Goal: Task Accomplishment & Management: Use online tool/utility

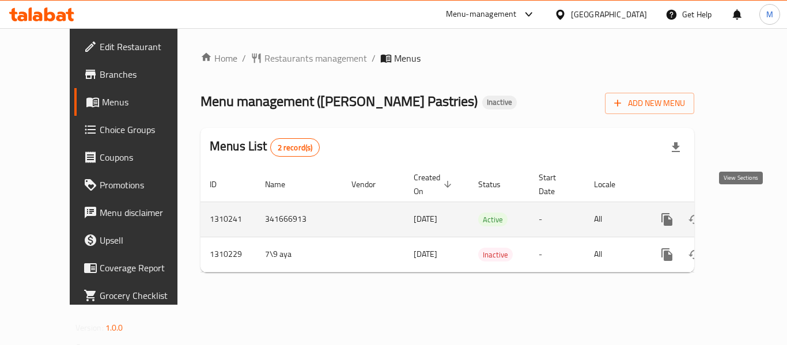
click at [743, 213] on icon "enhanced table" at bounding box center [750, 220] width 14 height 14
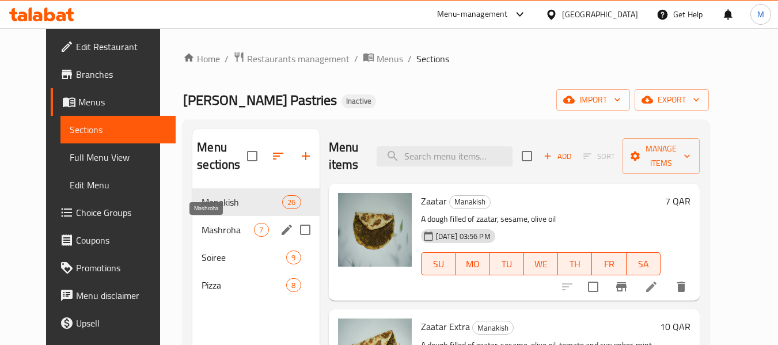
click at [207, 226] on span "Mashroha" at bounding box center [228, 230] width 52 height 14
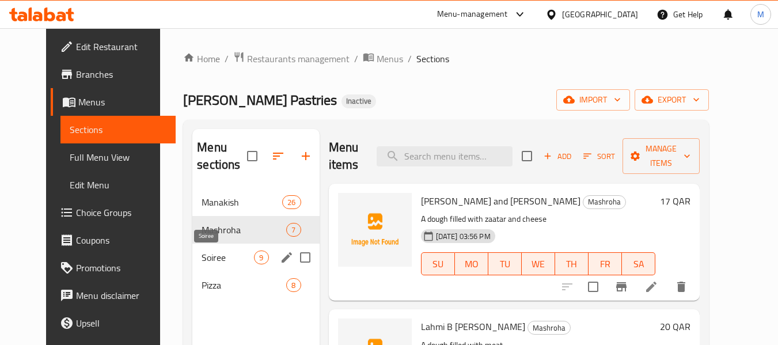
click at [213, 255] on span "Soiree" at bounding box center [228, 258] width 52 height 14
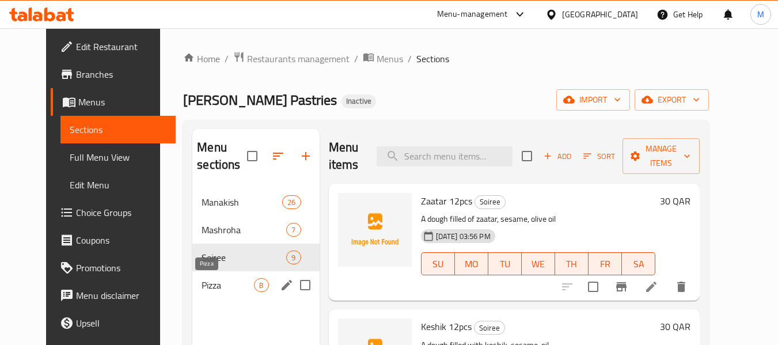
click at [225, 287] on span "Pizza" at bounding box center [228, 285] width 52 height 14
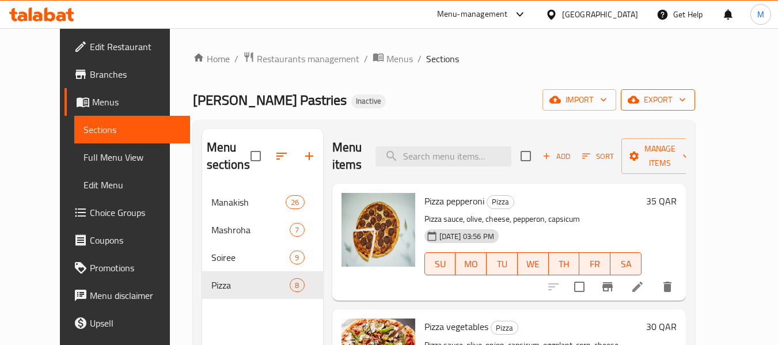
click at [686, 100] on span "export" at bounding box center [658, 100] width 56 height 14
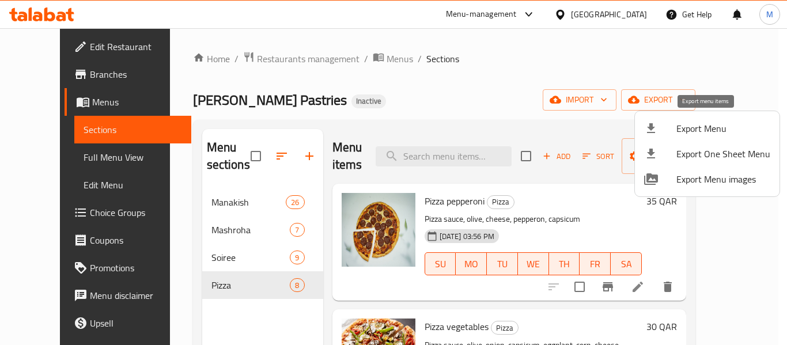
click at [684, 134] on span "Export Menu" at bounding box center [723, 129] width 94 height 14
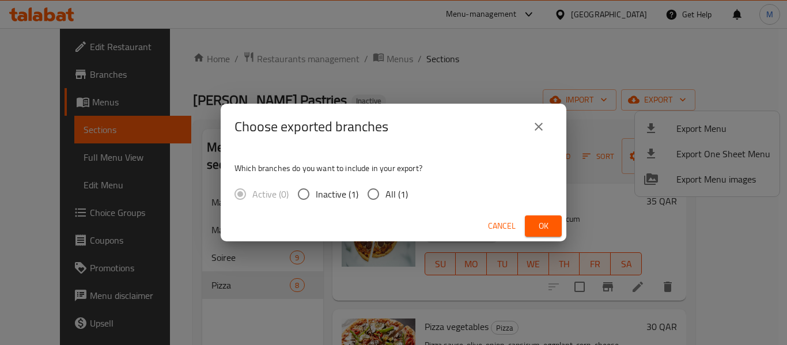
click at [389, 199] on span "All (1)" at bounding box center [396, 194] width 22 height 14
click at [385, 199] on input "All (1)" at bounding box center [373, 194] width 24 height 24
radio input "true"
click at [544, 226] on span "Ok" at bounding box center [543, 226] width 18 height 14
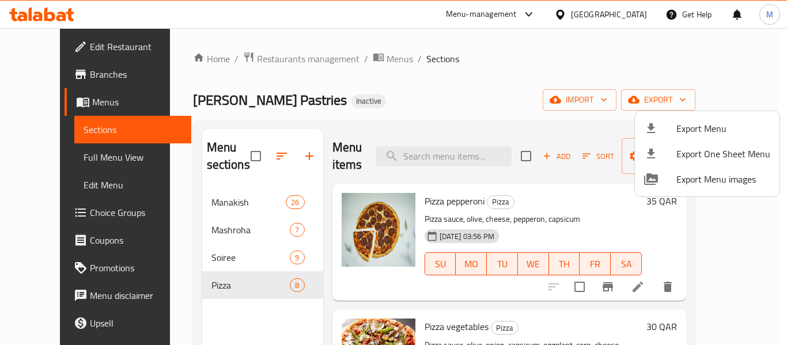
click at [635, 15] on div at bounding box center [393, 172] width 787 height 345
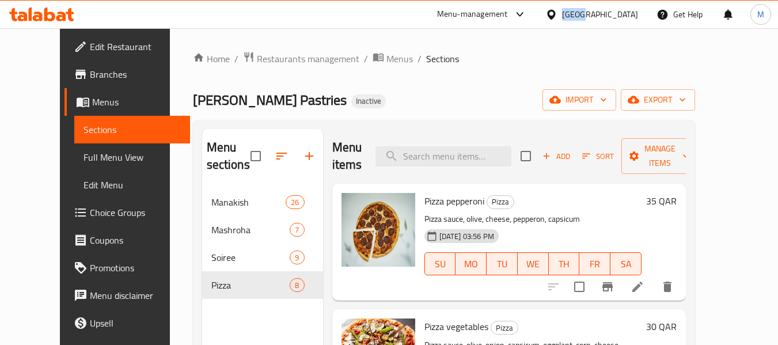
click at [635, 15] on div "[GEOGRAPHIC_DATA]" at bounding box center [600, 14] width 76 height 13
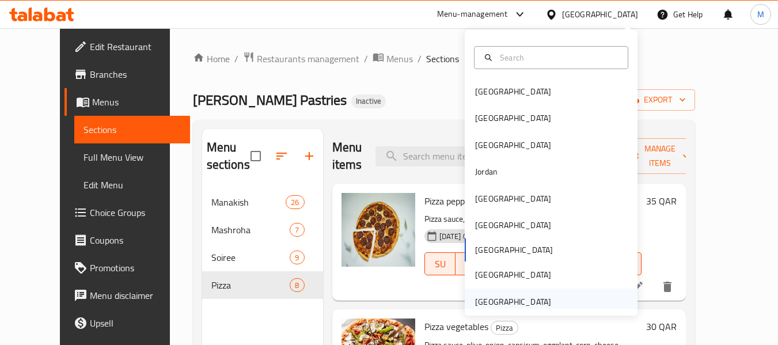
click at [499, 301] on div "[GEOGRAPHIC_DATA]" at bounding box center [513, 301] width 76 height 13
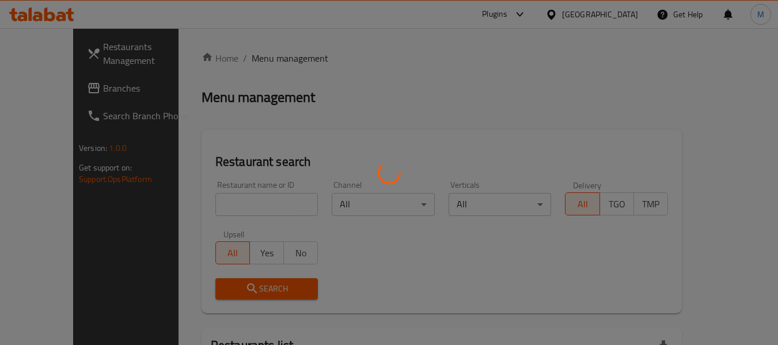
click at [204, 204] on div at bounding box center [389, 172] width 778 height 345
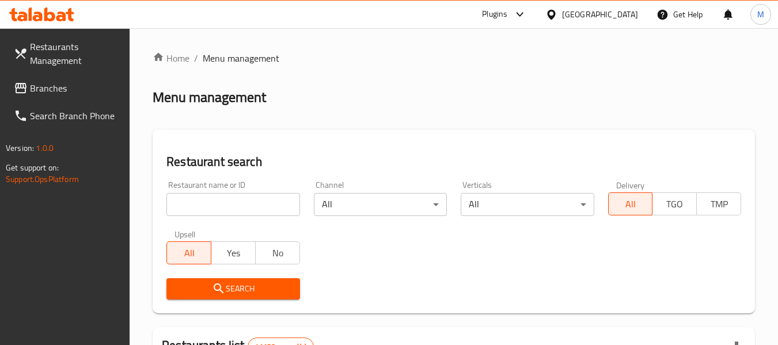
click at [200, 206] on input "search" at bounding box center [232, 204] width 133 height 23
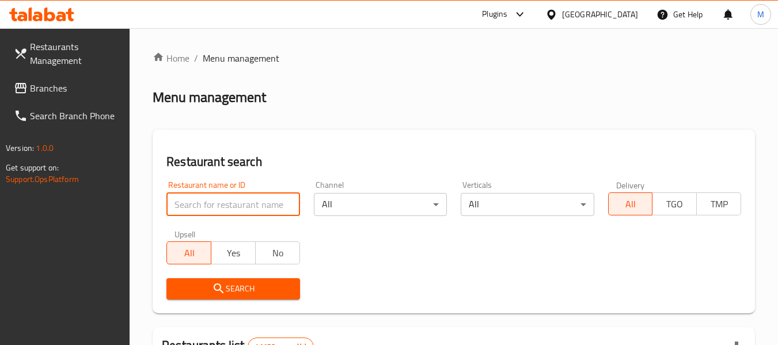
paste input "DIET HEALTHY FOOD 4"
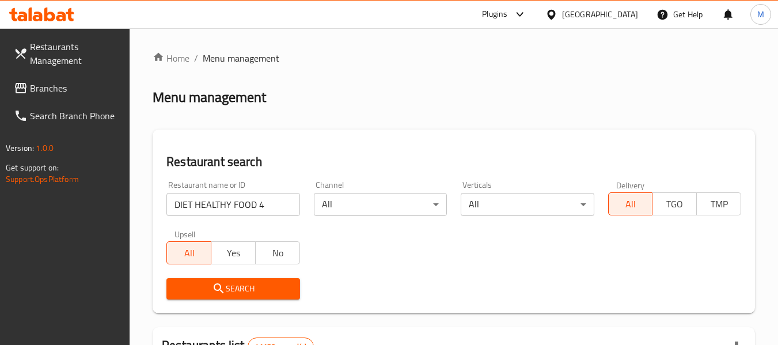
click at [231, 293] on span "Search" at bounding box center [233, 289] width 115 height 14
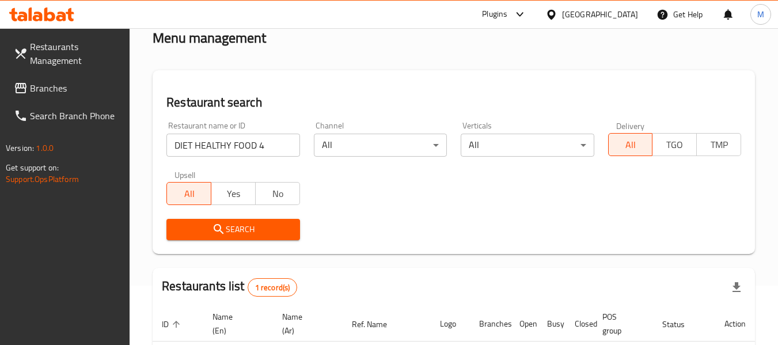
scroll to position [115, 0]
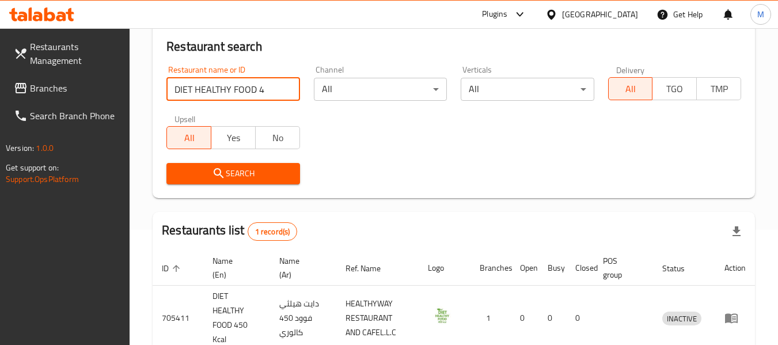
drag, startPoint x: 259, startPoint y: 93, endPoint x: 276, endPoint y: 95, distance: 17.4
click at [276, 95] on input "DIET HEALTHY FOOD 4" at bounding box center [232, 89] width 133 height 23
type input "DIET HEALTHY FOOD"
click button "Search" at bounding box center [232, 173] width 133 height 21
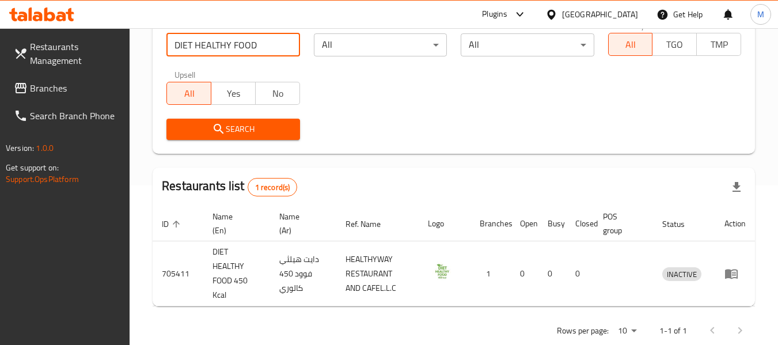
scroll to position [183, 0]
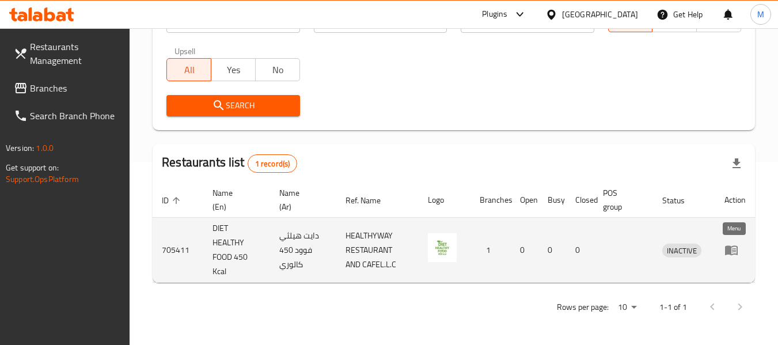
click at [736, 253] on icon "enhanced table" at bounding box center [732, 250] width 14 height 14
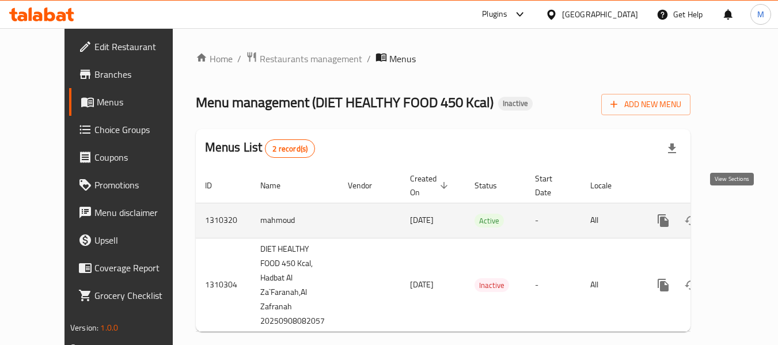
click at [740, 214] on icon "enhanced table" at bounding box center [747, 221] width 14 height 14
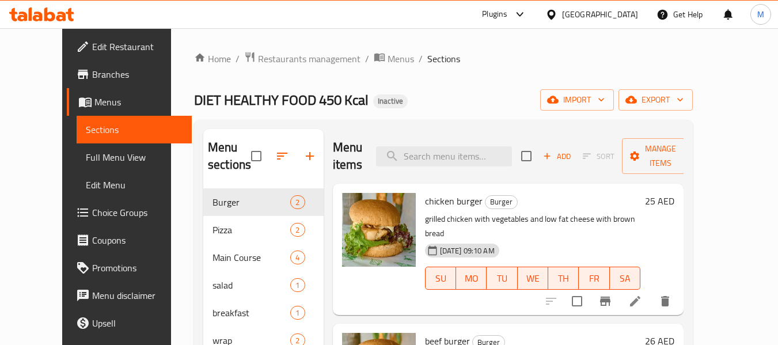
click at [491, 88] on div "Home / Restaurants management / Menus / Sections DIET HEALTHY FOOD 450 Kcal Ina…" at bounding box center [443, 267] width 499 height 432
click at [686, 105] on icon "button" at bounding box center [680, 100] width 12 height 12
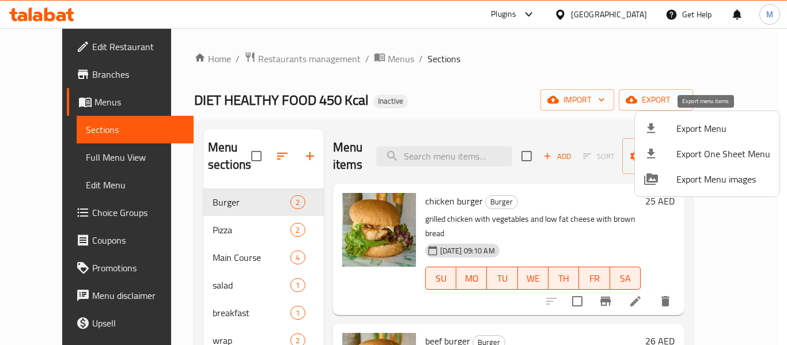
click at [718, 127] on span "Export Menu" at bounding box center [723, 129] width 94 height 14
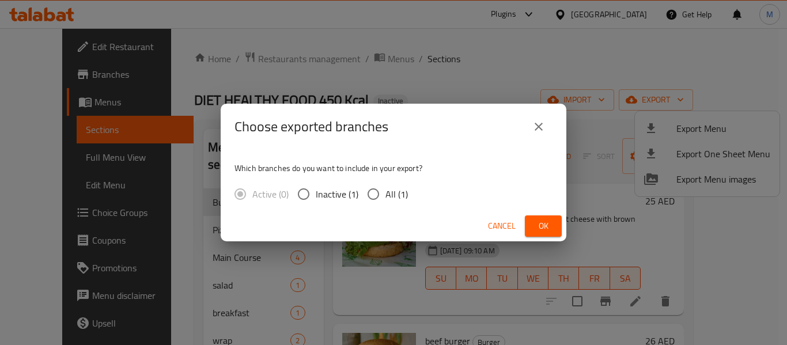
click at [387, 179] on div "Which branches do you want to include in your export? Active (0) Inactive (1) A…" at bounding box center [394, 180] width 346 height 61
click at [384, 193] on input "All (1)" at bounding box center [373, 194] width 24 height 24
radio input "true"
click at [547, 232] on span "Ok" at bounding box center [543, 226] width 18 height 14
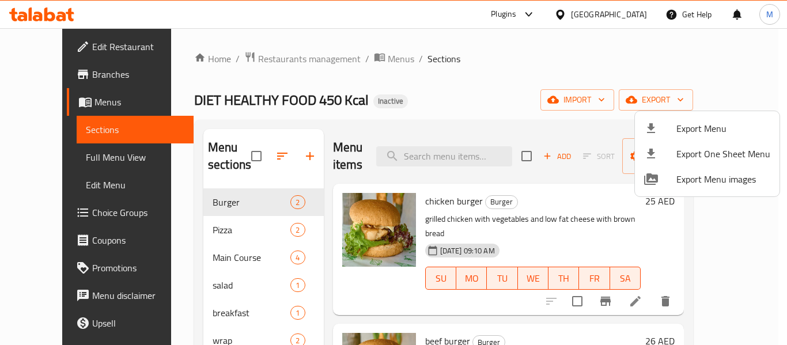
click at [499, 84] on div at bounding box center [393, 172] width 787 height 345
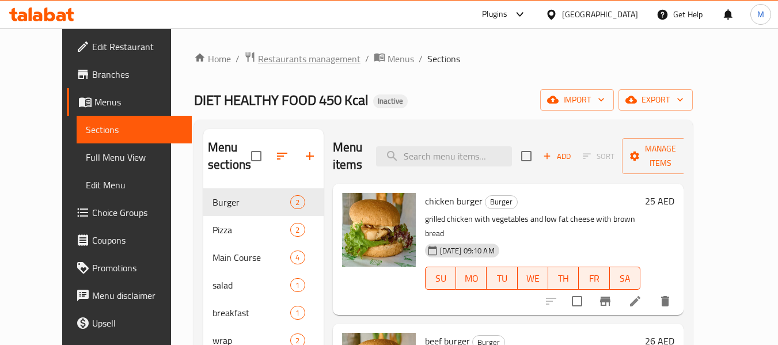
click at [278, 53] on span "Restaurants management" at bounding box center [309, 59] width 103 height 14
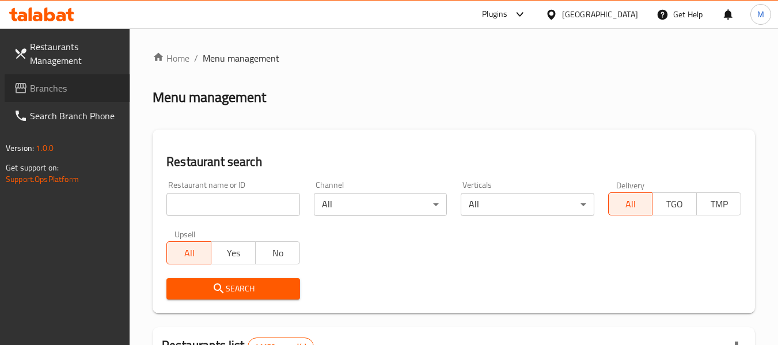
click at [48, 93] on span "Branches" at bounding box center [75, 88] width 91 height 14
